Goal: Ask a question

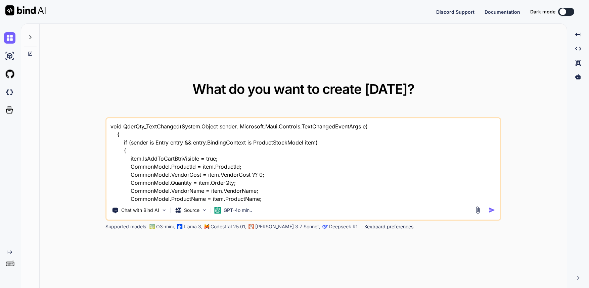
click at [189, 151] on textarea "void QderQty_TextChanged(System.Object sender, Microsoft.Maui.Controls.TextChan…" at bounding box center [302, 159] width 393 height 83
type textarea "x"
type textarea "var filtered = ProductListSource.Where(item => item.AvailableQuantity >item.Low…"
type textarea "x"
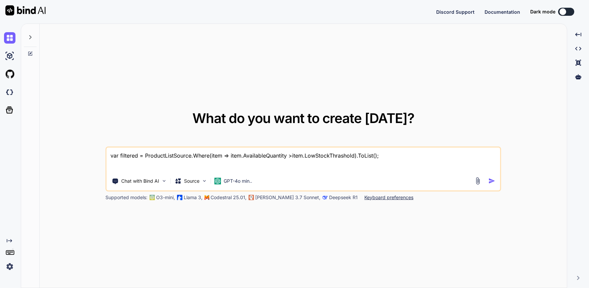
type textarea "var filtered = ProductListSource.Where(item => item.AvailableQuantity >item.Low…"
type textarea "x"
type textarea "var filtered = ProductListSource.Where(item => item.AvailableQuantity >item.Low…"
type textarea "x"
type textarea "var filtered = ProductListSource.Where(item => item.AvailableQuantity >item.Low…"
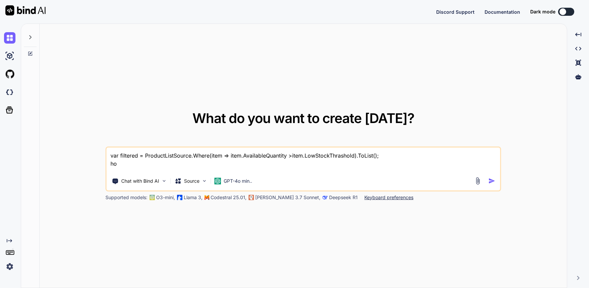
type textarea "x"
type textarea "var filtered = ProductListSource.Where(item => item.AvailableQuantity >item.Low…"
type textarea "x"
type textarea "var filtered = ProductListSource.Where(item => item.AvailableQuantity >item.Low…"
type textarea "x"
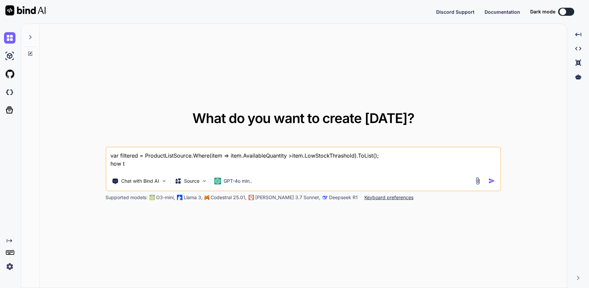
type textarea "var filtered = ProductListSource.Where(item => item.AvailableQuantity >item.Low…"
type textarea "x"
type textarea "var filtered = ProductListSource.Where(item => item.AvailableQuantity >item.Low…"
type textarea "x"
type textarea "var filtered = ProductListSource.Where(item => item.AvailableQuantity >item.Low…"
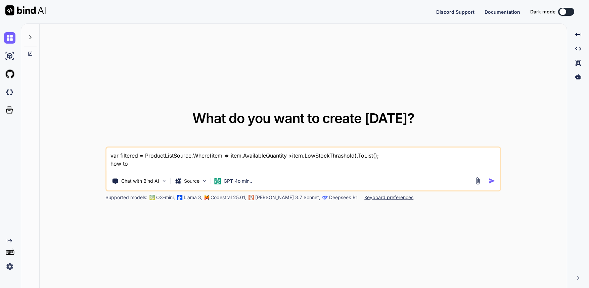
type textarea "x"
type textarea "var filtered = ProductListSource.Where(item => item.AvailableQuantity >item.Low…"
type textarea "x"
type textarea "var filtered = ProductListSource.Where(item => item.AvailableQuantity >item.Low…"
type textarea "x"
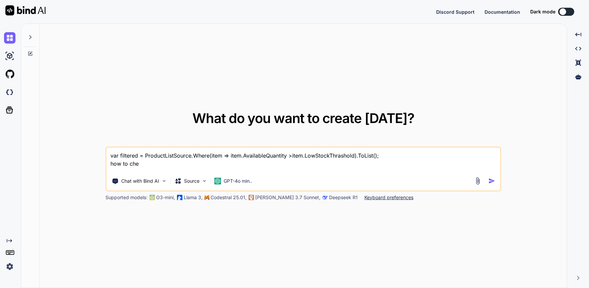
type textarea "var filtered = ProductListSource.Where(item => item.AvailableQuantity >item.Low…"
type textarea "x"
type textarea "var filtered = ProductListSource.Where(item => item.AvailableQuantity >item.Low…"
type textarea "x"
type textarea "var filtered = ProductListSource.Where(item => item.AvailableQuantity >item.Low…"
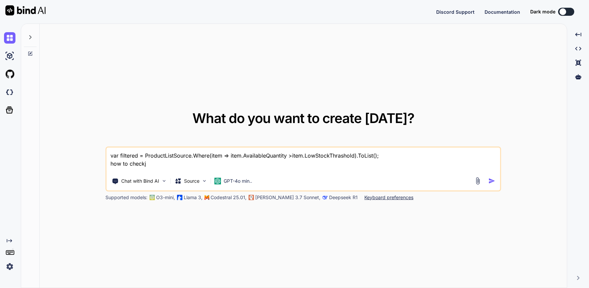
type textarea "x"
type textarea "var filtered = ProductListSource.Where(item => item.AvailableQuantity >item.Low…"
type textarea "x"
type textarea "var filtered = ProductListSource.Where(item => item.AvailableQuantity >item.Low…"
type textarea "x"
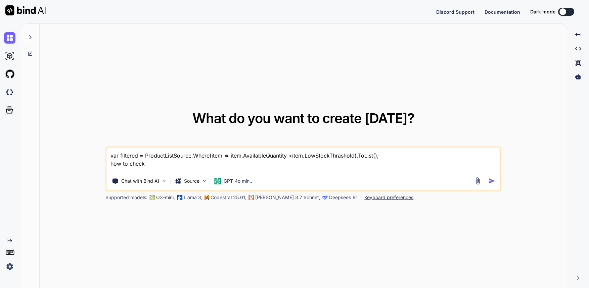
type textarea "var filtered = ProductListSource.Where(item => item.AvailableQuantity >item.Low…"
type textarea "x"
type textarea "var filtered = ProductListSource.Where(item => item.AvailableQuantity >item.Low…"
type textarea "x"
type textarea "var filtered = ProductListSource.Where(item => item.AvailableQuantity >item.Low…"
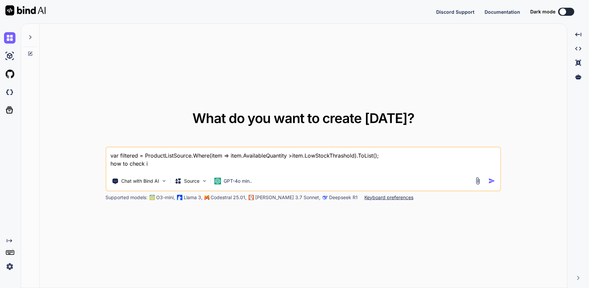
type textarea "x"
type textarea "var filtered = ProductListSource.Where(item => item.AvailableQuantity >item.Low…"
type textarea "x"
type textarea "var filtered = ProductListSource.Where(item => item.AvailableQuantity >item.Low…"
type textarea "x"
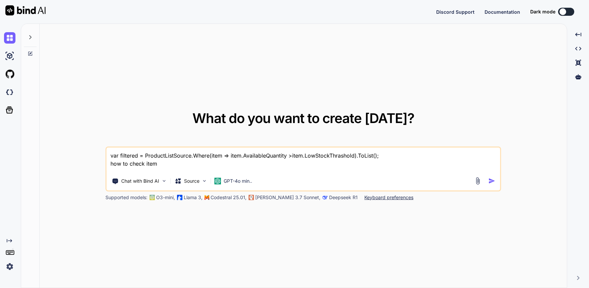
type textarea "var filtered = ProductListSource.Where(item => item.AvailableQuantity >item.Low…"
type textarea "x"
type textarea "var filtered = ProductListSource.Where(item => item.AvailableQuantity >item.Low…"
type textarea "x"
type textarea "var filtered = ProductListSource.Where(item => item.AvailableQuantity >item.Low…"
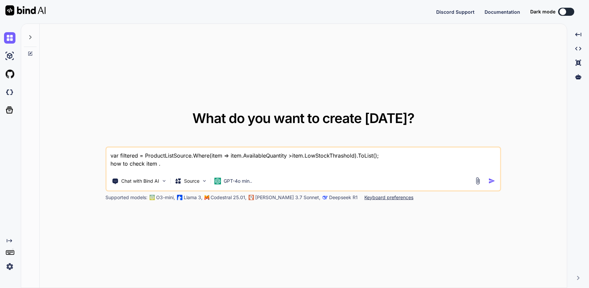
type textarea "x"
type textarea "var filtered = ProductListSource.Where(item => item.AvailableQuantity >item.Low…"
type textarea "x"
type textarea "var filtered = ProductListSource.Where(item => item.AvailableQuantity >item.Low…"
type textarea "x"
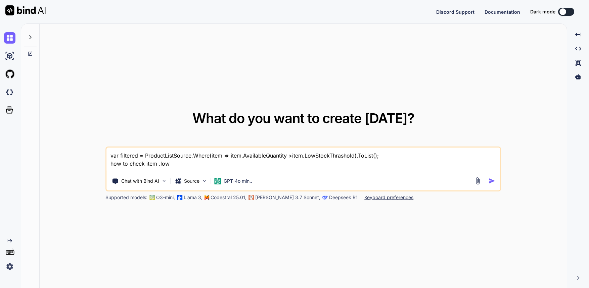
type textarea "var filtered = ProductListSource.Where(item => item.AvailableQuantity >item.Low…"
type textarea "x"
type textarea "var filtered = ProductListSource.Where(item => item.AvailableQuantity >item.Low…"
type textarea "x"
type textarea "var filtered = ProductListSource.Where(item => item.AvailableQuantity >item.Low…"
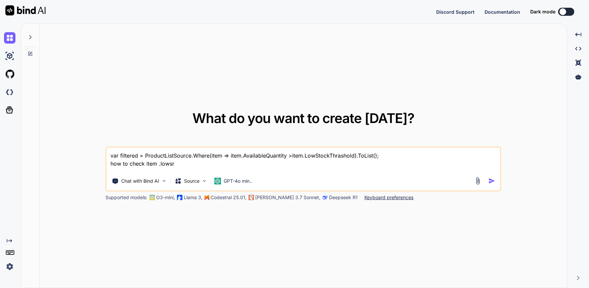
type textarea "x"
type textarea "var filtered = ProductListSource.Where(item => item.AvailableQuantity >item.Low…"
type textarea "x"
type textarea "var filtered = ProductListSource.Where(item => item.AvailableQuantity >item.Low…"
type textarea "x"
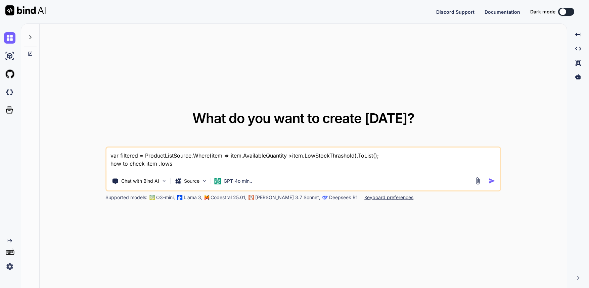
type textarea "var filtered = ProductListSource.Where(item => item.AvailableQuantity >item.Low…"
type textarea "x"
type textarea "var filtered = ProductListSource.Where(item => item.AvailableQuantity >item.Low…"
type textarea "x"
type textarea "var filtered = ProductListSource.Where(item => item.AvailableQuantity >item.Low…"
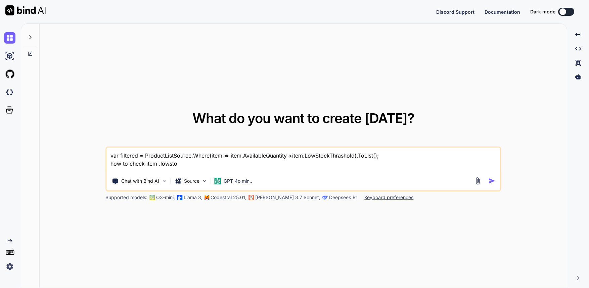
type textarea "x"
type textarea "var filtered = ProductListSource.Where(item => item.AvailableQuantity >item.Low…"
type textarea "x"
type textarea "var filtered = ProductListSource.Where(item => item.AvailableQuantity >item.Low…"
type textarea "x"
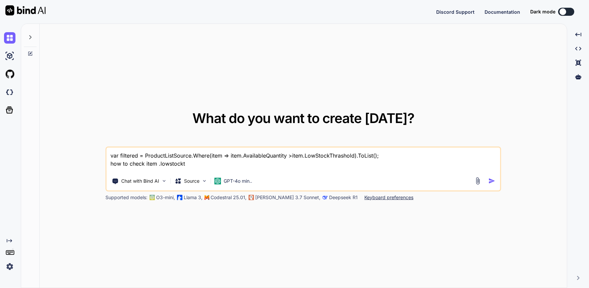
type textarea "var filtered = ProductListSource.Where(item => item.AvailableQuantity >item.Low…"
type textarea "x"
type textarea "var filtered = ProductListSource.Where(item => item.AvailableQuantity >item.Low…"
type textarea "x"
type textarea "var filtered = ProductListSource.Where(item => item.AvailableQuantity >item.Low…"
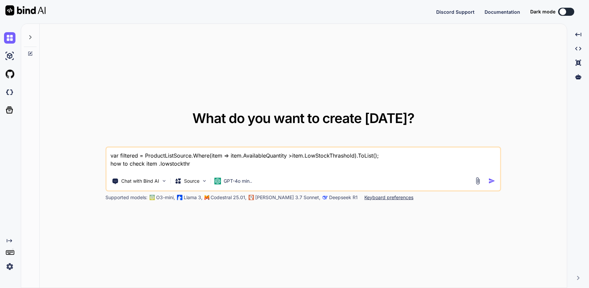
type textarea "x"
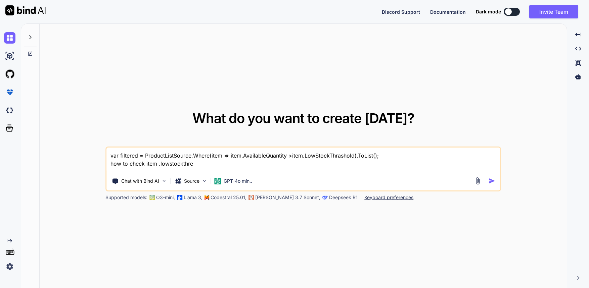
type textarea "var filtered = ProductListSource.Where(item => item.AvailableQuantity >item.Low…"
type textarea "x"
type textarea "var filtered = ProductListSource.Where(item => item.AvailableQuantity >item.Low…"
type textarea "x"
type textarea "var filtered = ProductListSource.Where(item => item.AvailableQuantity >item.Low…"
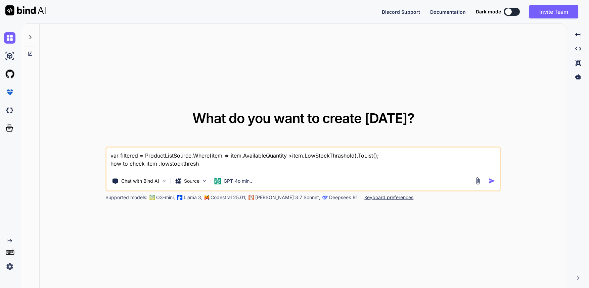
type textarea "x"
type textarea "var filtered = ProductListSource.Where(item => item.AvailableQuantity >item.Low…"
type textarea "x"
type textarea "var filtered = ProductListSource.Where(item => item.AvailableQuantity >item.Low…"
type textarea "x"
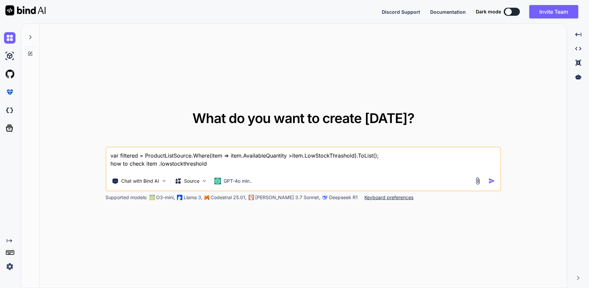
type textarea "var filtered = ProductListSource.Where(item => item.AvailableQuantity >item.Low…"
type textarea "x"
type textarea "var filtered = ProductListSource.Where(item => item.AvailableQuantity >item.Low…"
type textarea "x"
type textarea "var filtered = ProductListSource.Where(item => item.AvailableQuantity >item.Low…"
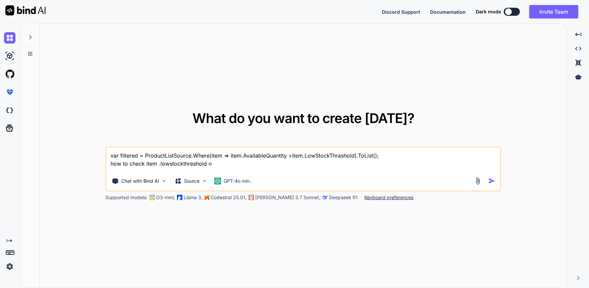
type textarea "x"
type textarea "var filtered = ProductListSource.Where(item => item.AvailableQuantity >item.Low…"
type textarea "x"
type textarea "var filtered = ProductListSource.Where(item => item.AvailableQuantity >item.Low…"
type textarea "x"
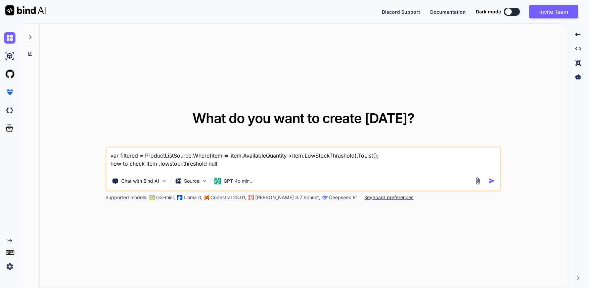
type textarea "var filtered = ProductListSource.Where(item => item.AvailableQuantity >item.Low…"
type textarea "x"
type textarea "var filtered = ProductListSource.Where(item => item.AvailableQuantity >item.Low…"
type textarea "x"
type textarea "var filtered = ProductListSource.Where(item => item.AvailableQuantity >item.Low…"
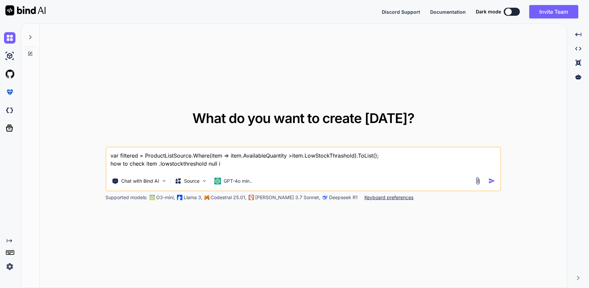
type textarea "x"
type textarea "var filtered = ProductListSource.Where(item => item.AvailableQuantity >item.Low…"
type textarea "x"
type textarea "var filtered = ProductListSource.Where(item => item.AvailableQuantity >item.Low…"
type textarea "x"
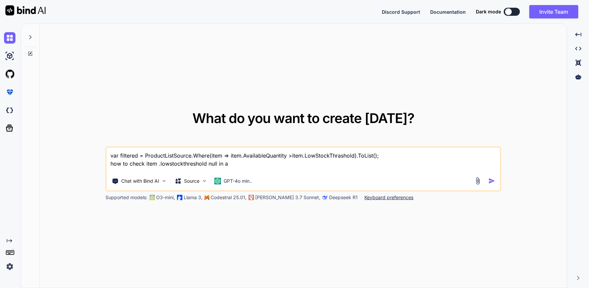
type textarea "var filtered = ProductListSource.Where(item => item.AvailableQuantity >item.Low…"
type textarea "x"
type textarea "var filtered = ProductListSource.Where(item => item.AvailableQuantity >item.Low…"
type textarea "x"
type textarea "var filtered = ProductListSource.Where(item => item.AvailableQuantity >item.Low…"
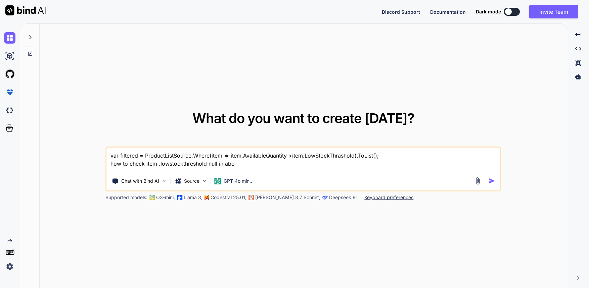
type textarea "x"
type textarea "var filtered = ProductListSource.Where(item => item.AvailableQuantity >item.Low…"
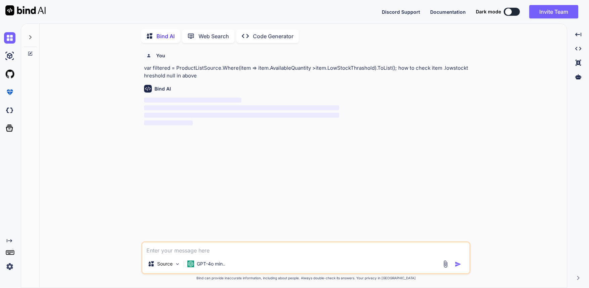
scroll to position [3, 0]
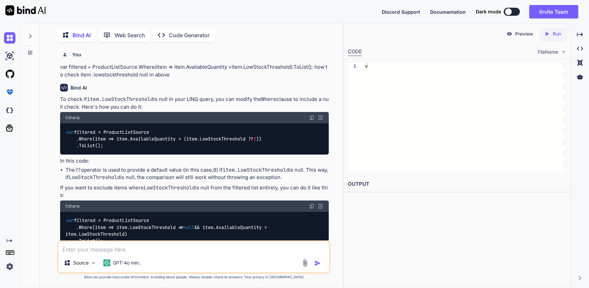
drag, startPoint x: 187, startPoint y: 145, endPoint x: 180, endPoint y: 145, distance: 6.4
click at [180, 145] on div "var filtered = ProductListSource .Where(item => item.AvailableQuantity > (item.…" at bounding box center [194, 139] width 269 height 31
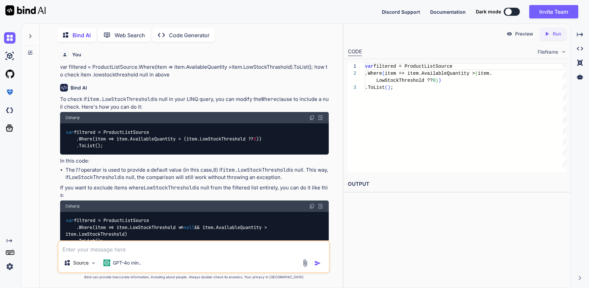
type textarea "x"
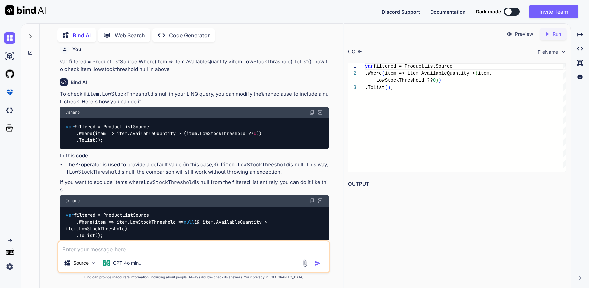
scroll to position [31, 0]
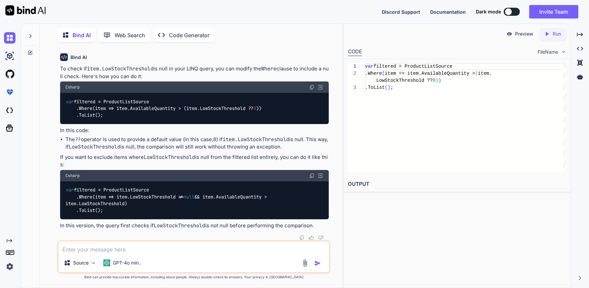
click at [312, 88] on img at bounding box center [311, 87] width 5 height 5
click at [121, 248] on textarea at bounding box center [193, 248] width 271 height 12
type textarea "it should"
